Goal: Understand process/instructions: Learn about a topic

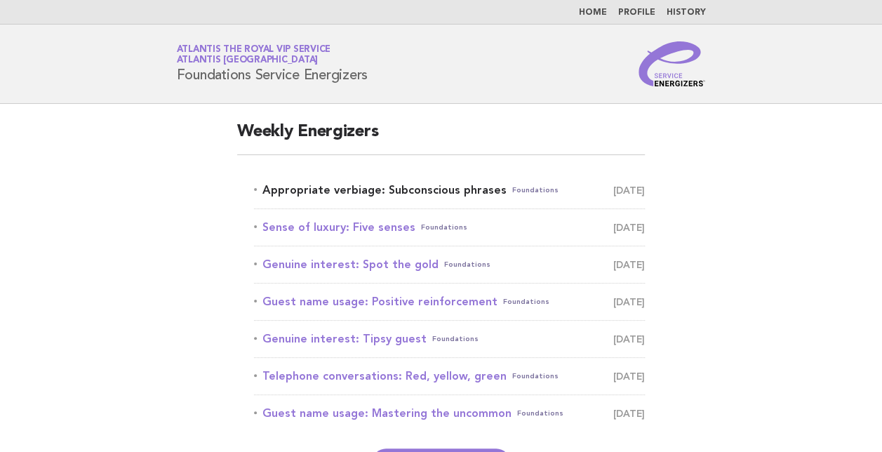
click at [282, 187] on link "Appropriate verbiage: Subconscious phrases Foundations [DATE]" at bounding box center [449, 190] width 391 height 20
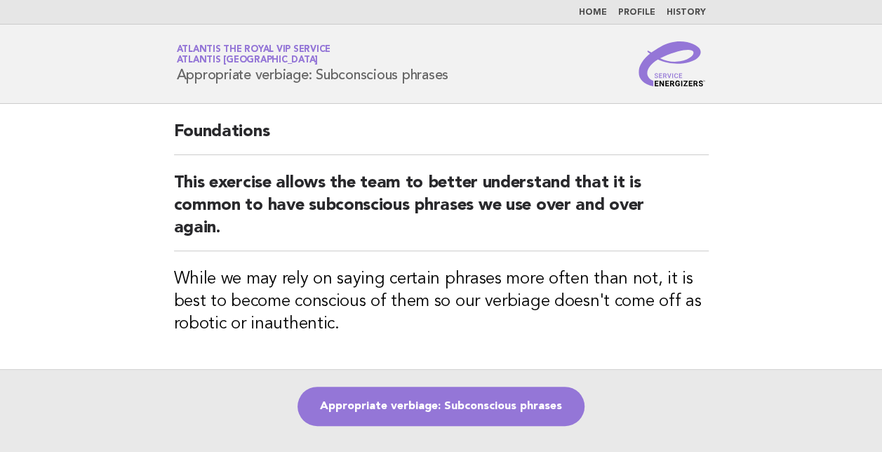
drag, startPoint x: 177, startPoint y: 75, endPoint x: 452, endPoint y: 82, distance: 274.4
click at [449, 82] on h1 "Service Energizers Atlantis the Royal VIP Service Atlantis [GEOGRAPHIC_DATA] Ap…" at bounding box center [313, 64] width 272 height 36
copy h1 "Appropriate verbiage: Subconscious phrases"
click at [113, 254] on main "Foundations This exercise allows the team to better understand that it is commo…" at bounding box center [441, 287] width 882 height 367
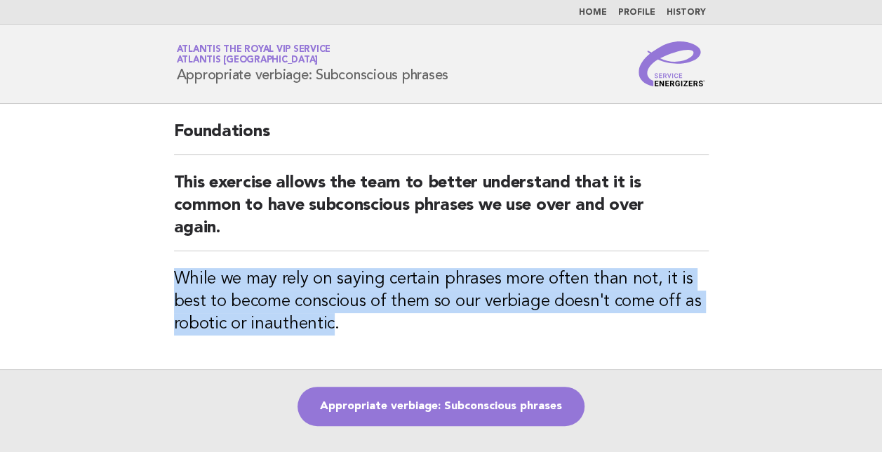
drag, startPoint x: 332, startPoint y: 330, endPoint x: 157, endPoint y: 281, distance: 181.3
click at [157, 281] on div "Foundations This exercise allows the team to better understand that it is commo…" at bounding box center [441, 236] width 568 height 265
copy h3 "While we may rely on saying certain phrases more often than not, it is best to …"
drag, startPoint x: 180, startPoint y: 73, endPoint x: 487, endPoint y: 90, distance: 307.7
click at [487, 90] on header "Service Energizers Atlantis the Royal VIP Service Atlantis Dubai Appropriate ve…" at bounding box center [441, 64] width 882 height 79
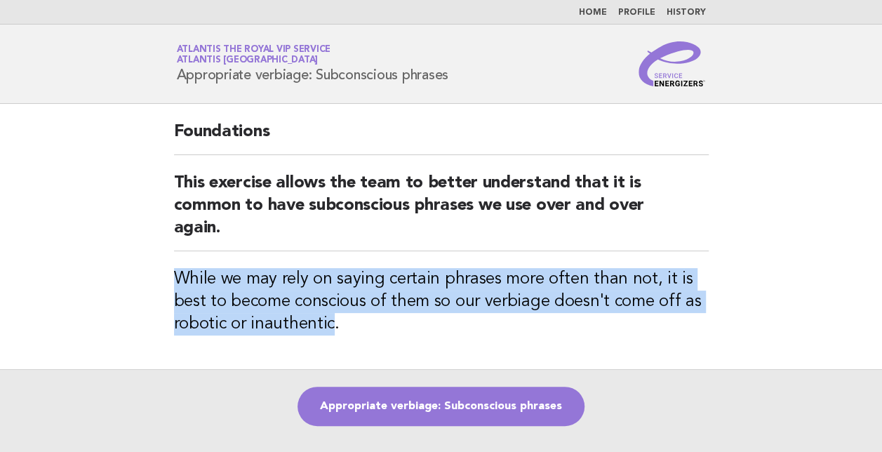
copy h1 "Appropriate verbiage: Subconscious phrases"
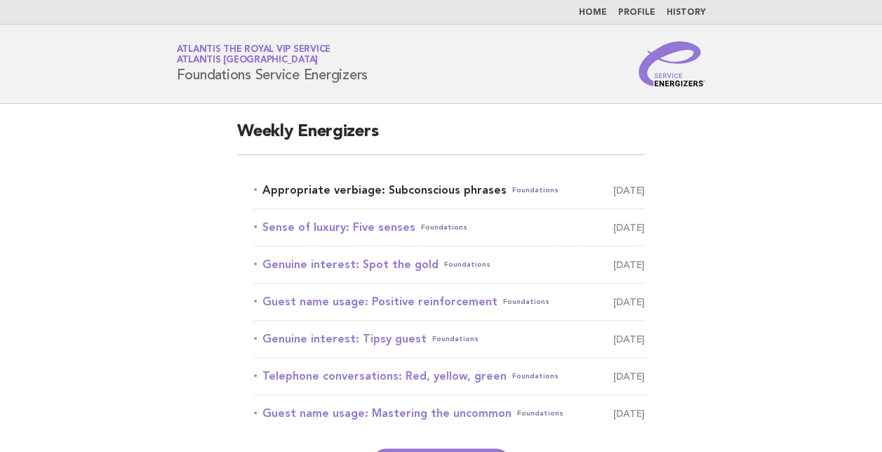
click at [311, 192] on link "Appropriate verbiage: Subconscious phrases Foundations September 10" at bounding box center [449, 190] width 391 height 20
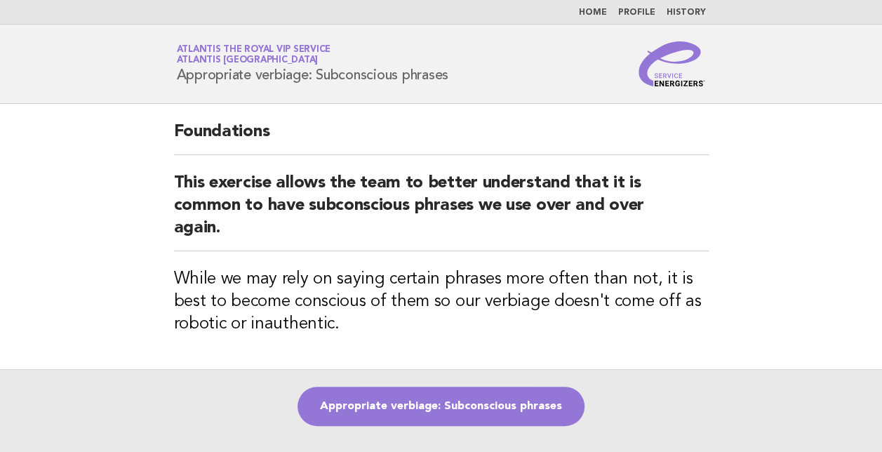
click at [145, 154] on main "Foundations This exercise allows the team to better understand that it is commo…" at bounding box center [441, 287] width 882 height 367
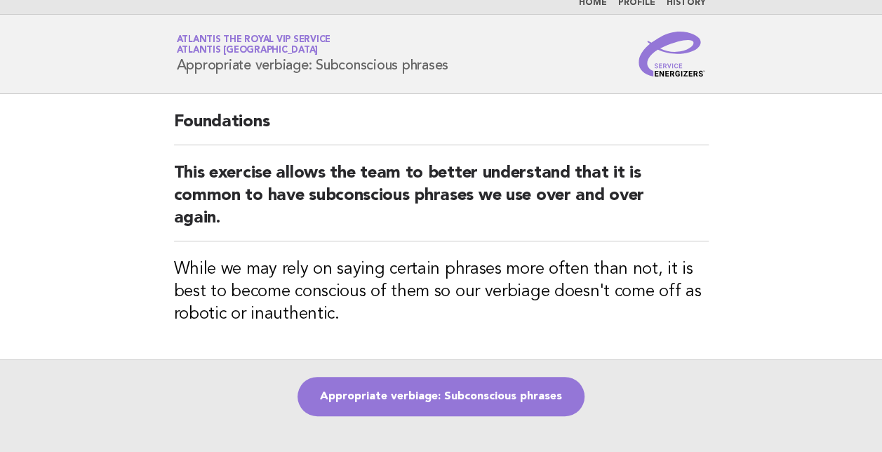
scroll to position [11, 0]
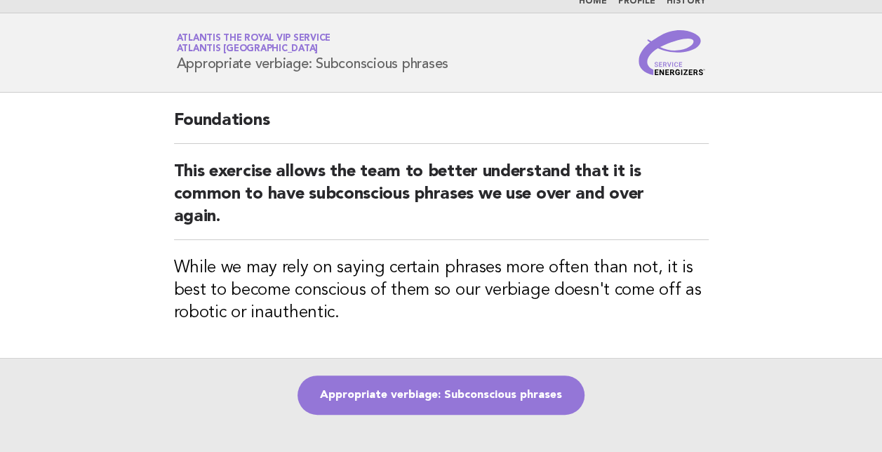
click at [146, 248] on main "Foundations This exercise allows the team to better understand that it is commo…" at bounding box center [441, 276] width 882 height 367
click at [441, 394] on link "Appropriate verbiage: Subconscious phrases" at bounding box center [440, 394] width 287 height 39
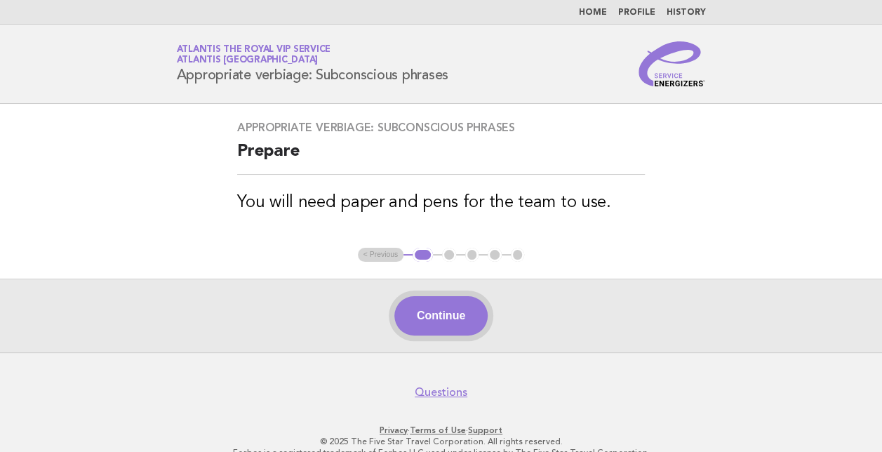
click at [434, 326] on button "Continue" at bounding box center [440, 315] width 93 height 39
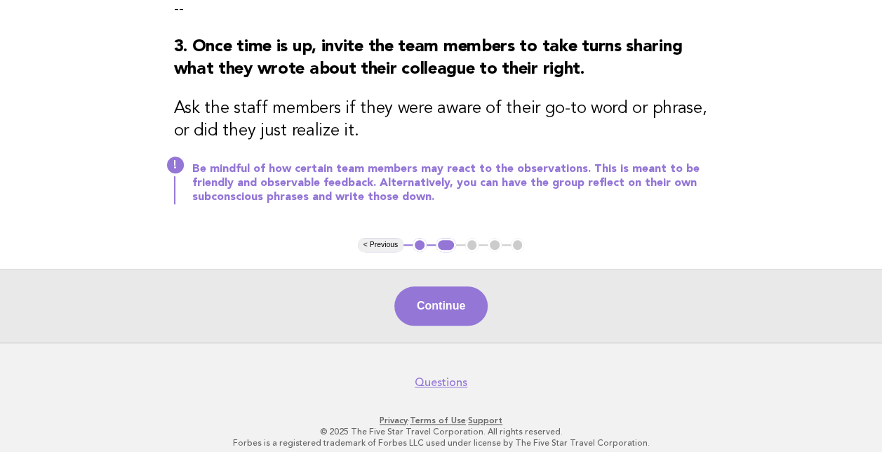
scroll to position [473, 0]
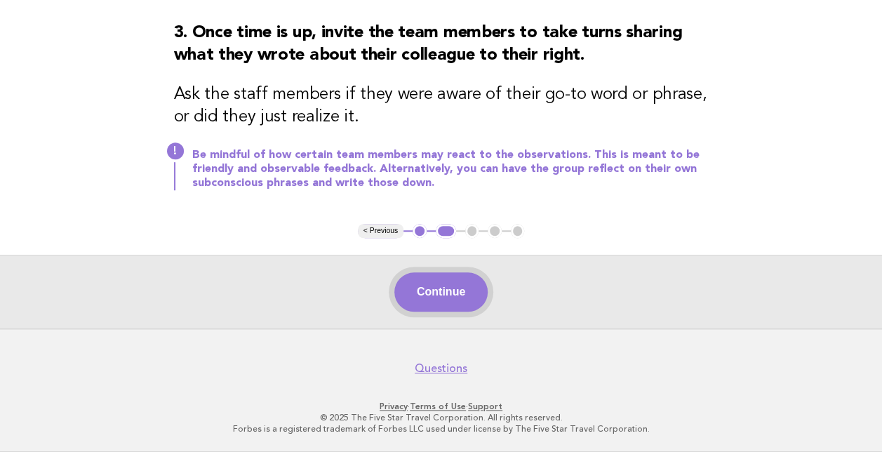
click at [450, 292] on button "Continue" at bounding box center [440, 291] width 93 height 39
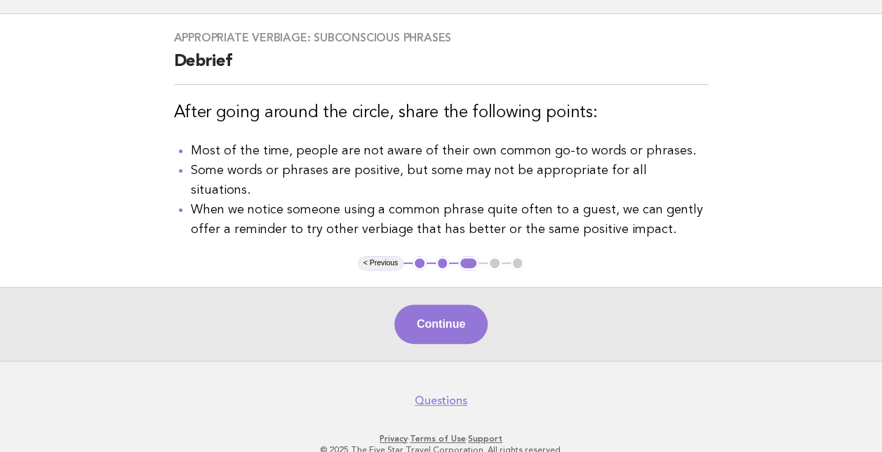
scroll to position [102, 0]
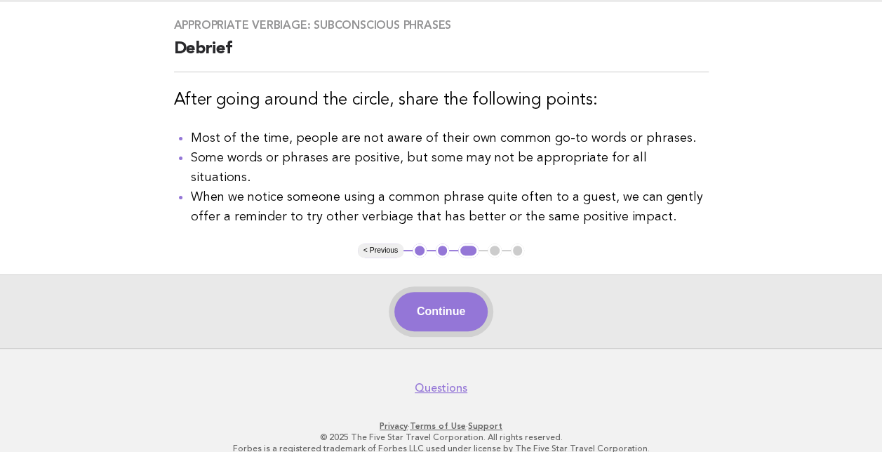
click at [441, 295] on button "Continue" at bounding box center [440, 311] width 93 height 39
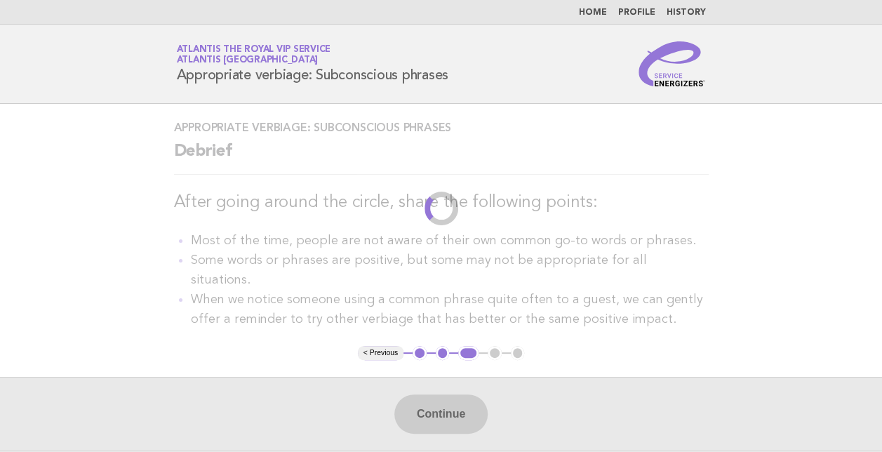
scroll to position [0, 0]
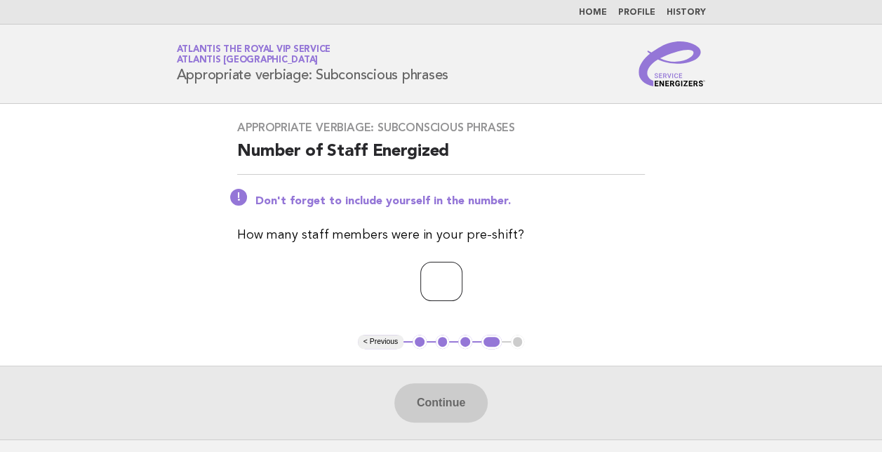
click at [438, 292] on input "number" at bounding box center [441, 281] width 42 height 39
type input "**"
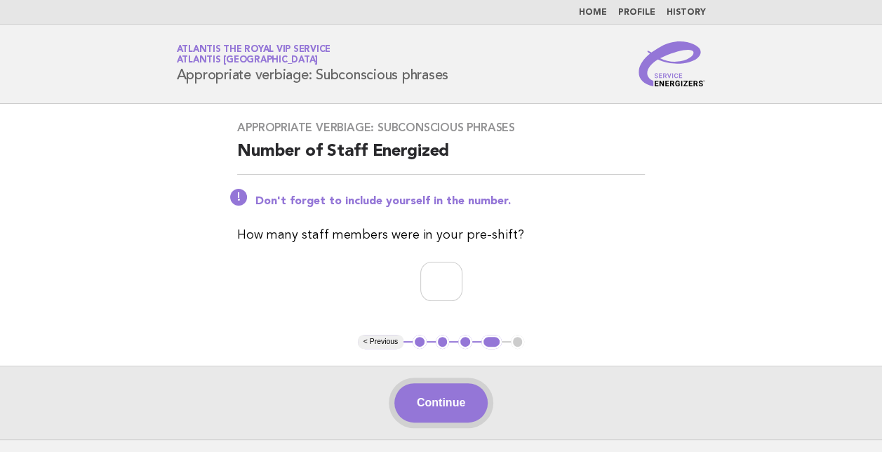
click at [448, 384] on button "Continue" at bounding box center [440, 402] width 93 height 39
